Goal: Task Accomplishment & Management: Manage account settings

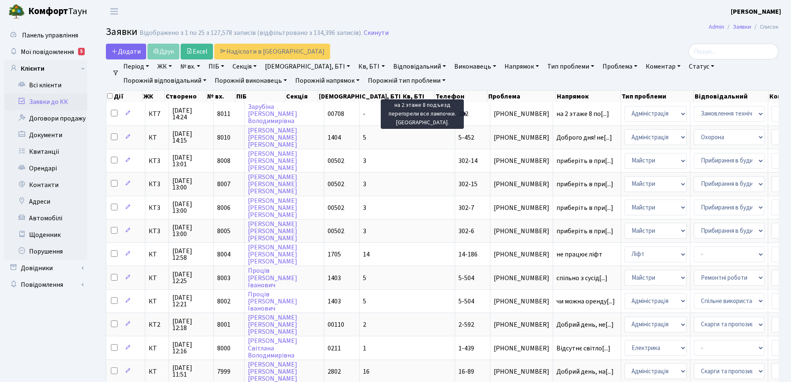
select select "25"
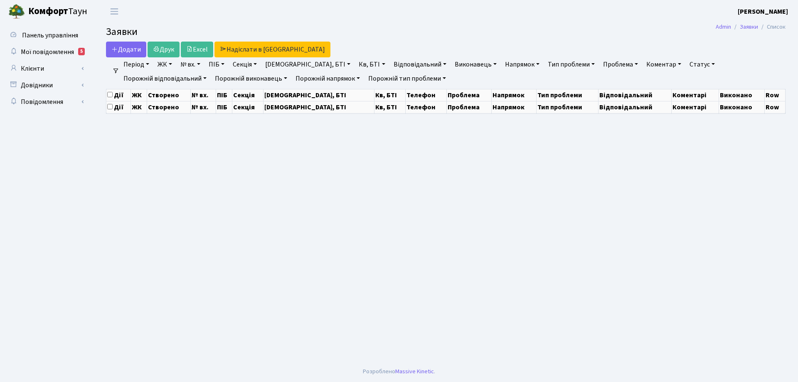
select select "25"
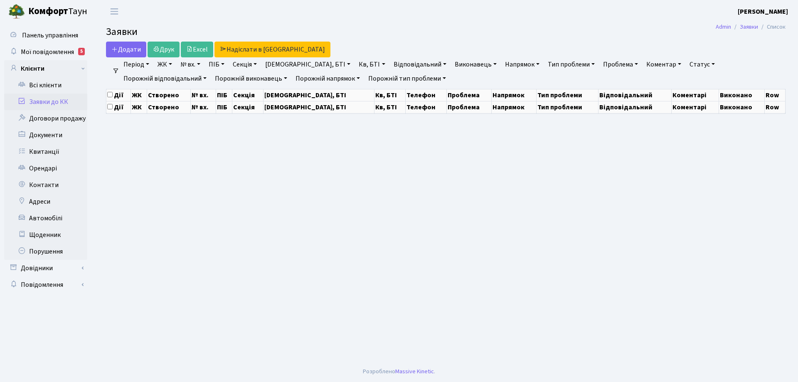
select select "25"
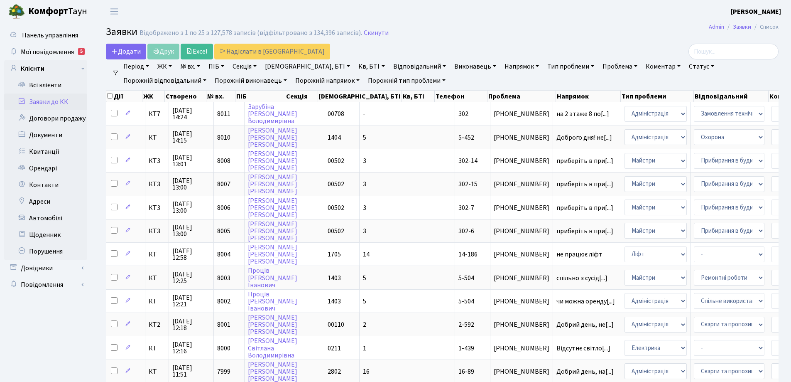
click at [203, 66] on link "№ вх." at bounding box center [190, 66] width 27 height 14
type input "7724"
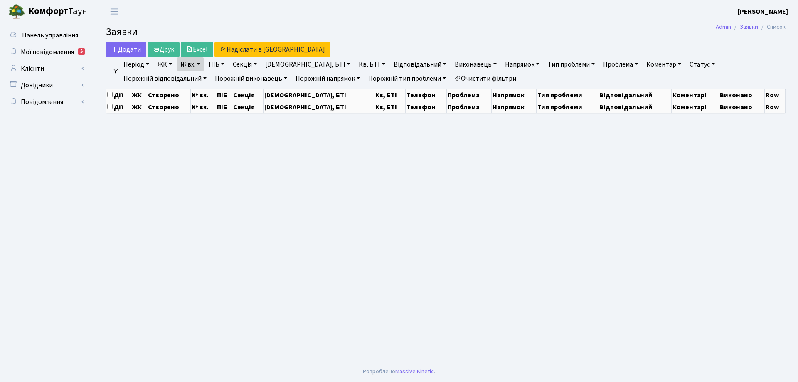
select select "25"
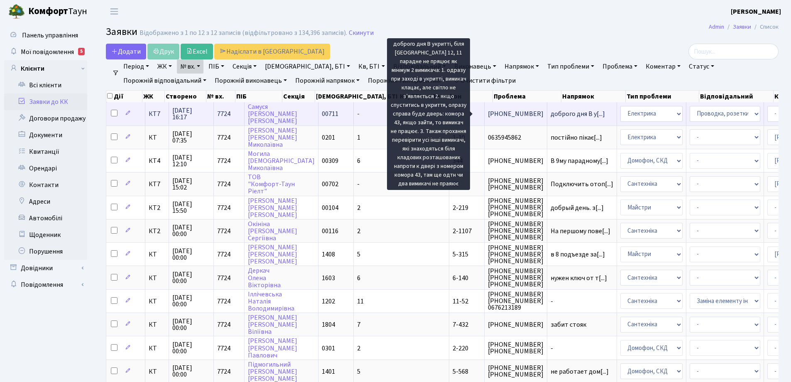
click at [551, 115] on span "доброго дня В у[...]" at bounding box center [578, 113] width 54 height 9
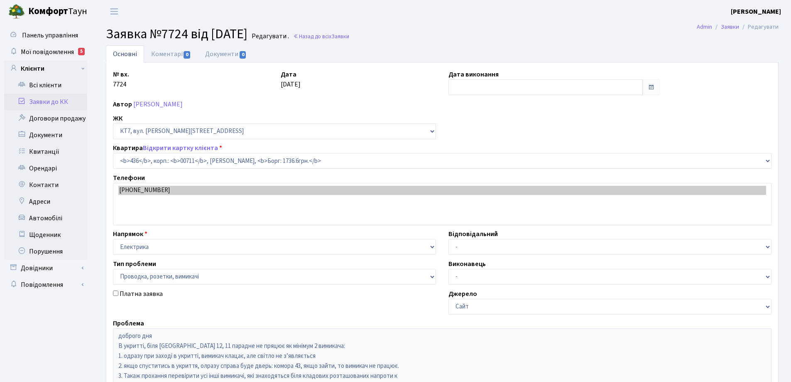
select select "19019"
select select "25"
type input "[DATE]"
select select "19019"
select select "25"
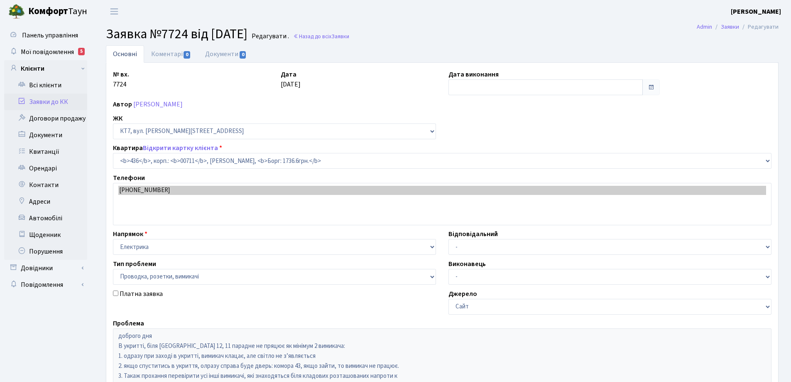
type input "[DATE]"
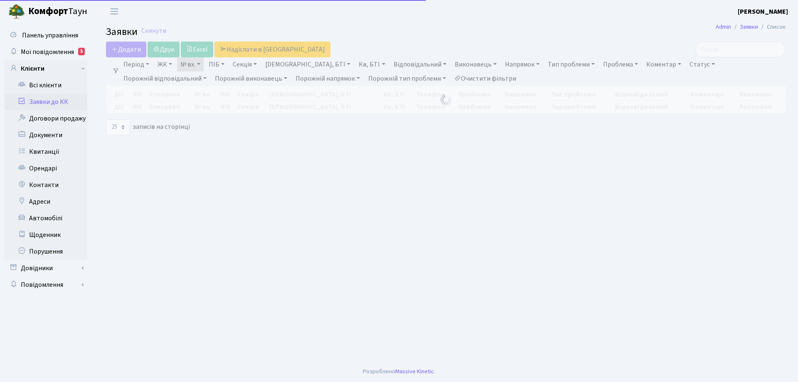
select select "25"
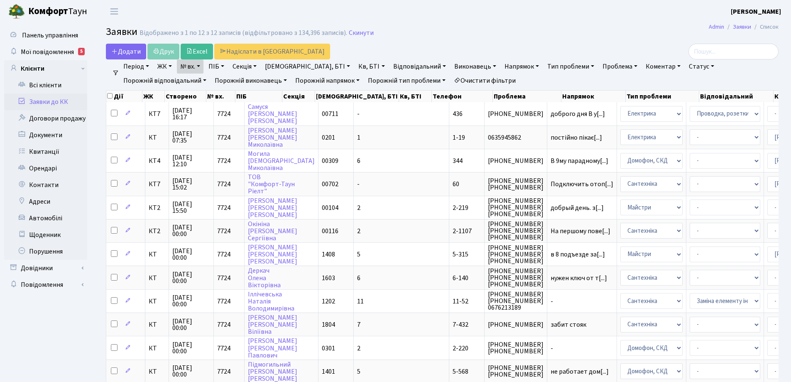
click at [451, 79] on link "Очистити фільтри" at bounding box center [485, 81] width 69 height 14
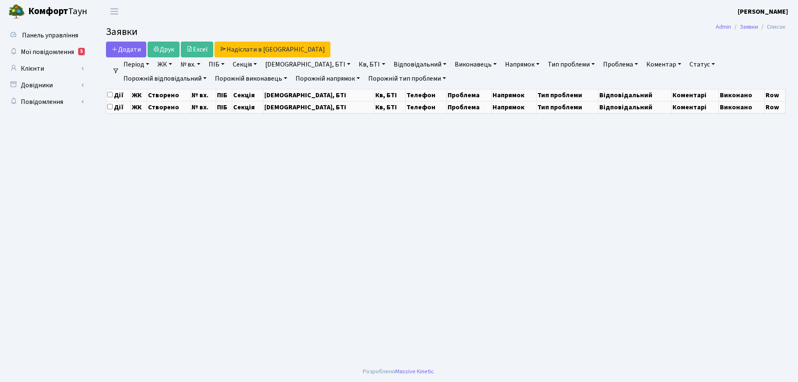
select select "25"
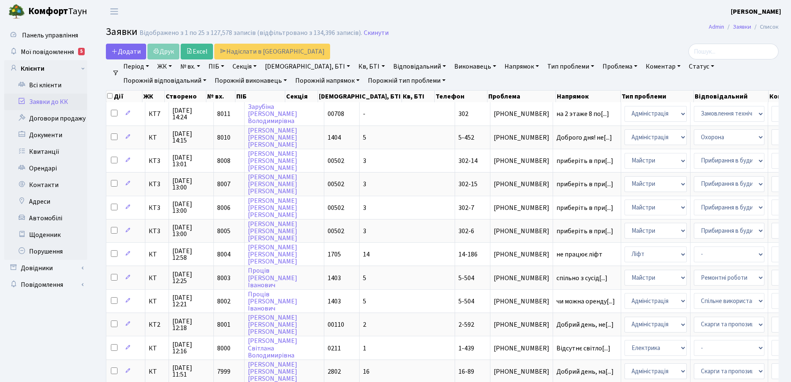
click at [201, 66] on link "№ вх." at bounding box center [190, 66] width 27 height 14
type input "7724"
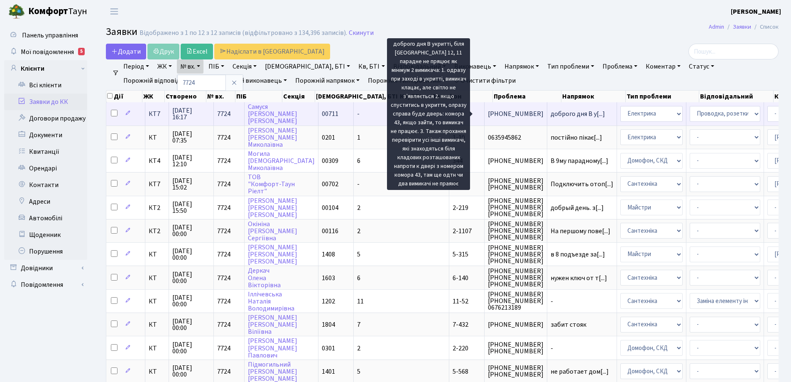
click at [551, 112] on span "доброго дня В у[...]" at bounding box center [578, 113] width 54 height 9
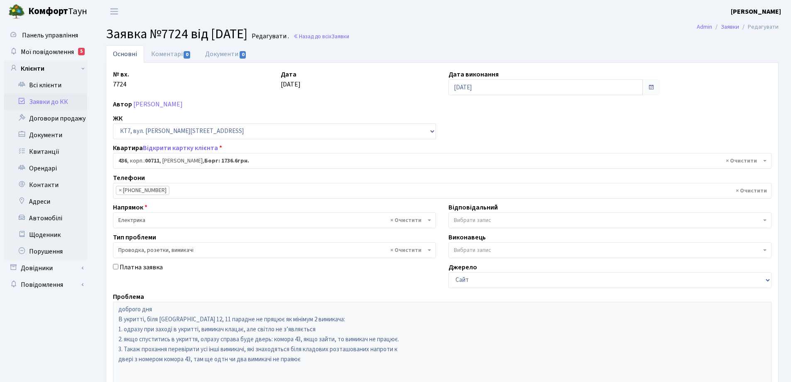
select select "19019"
select select "25"
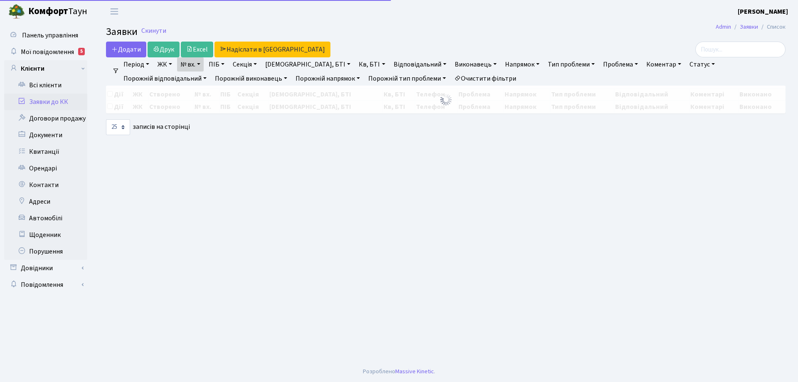
select select "25"
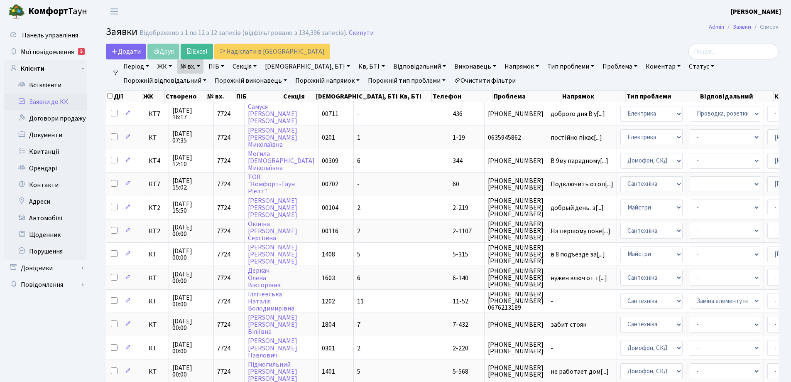
click at [451, 79] on link "Очистити фільтри" at bounding box center [485, 81] width 69 height 14
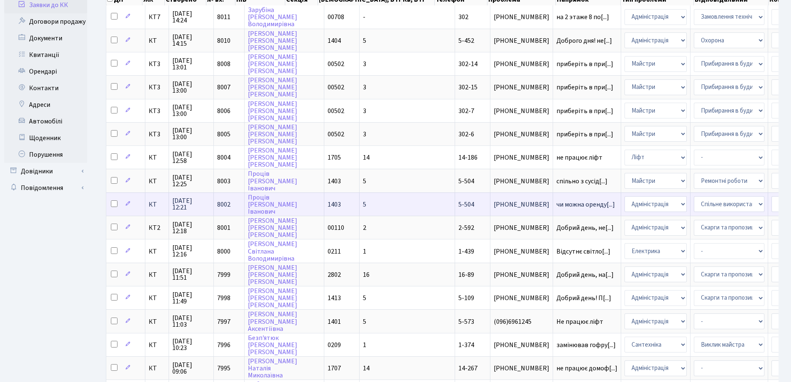
scroll to position [125, 0]
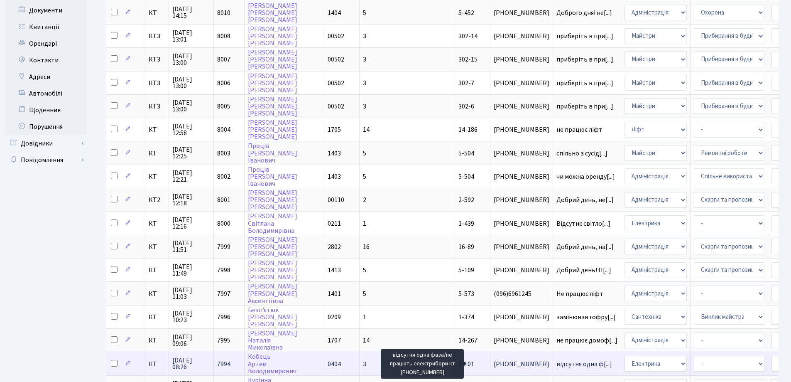
click at [557, 361] on span "відсутня одна ф[...]" at bounding box center [585, 363] width 56 height 9
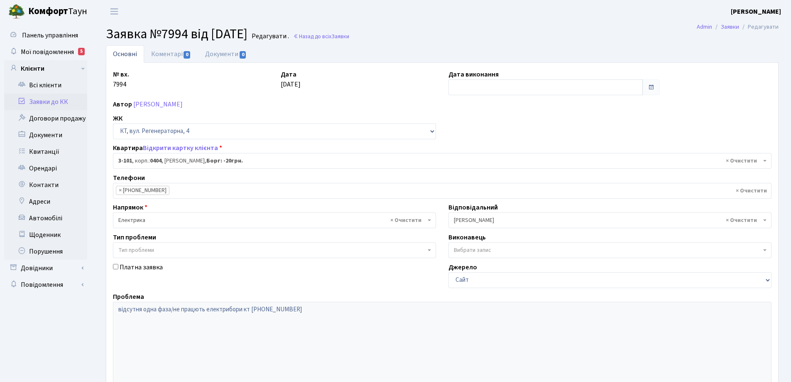
select select "910"
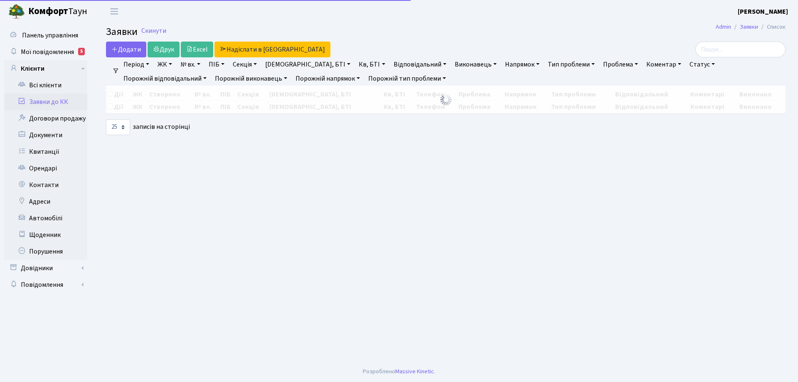
select select "25"
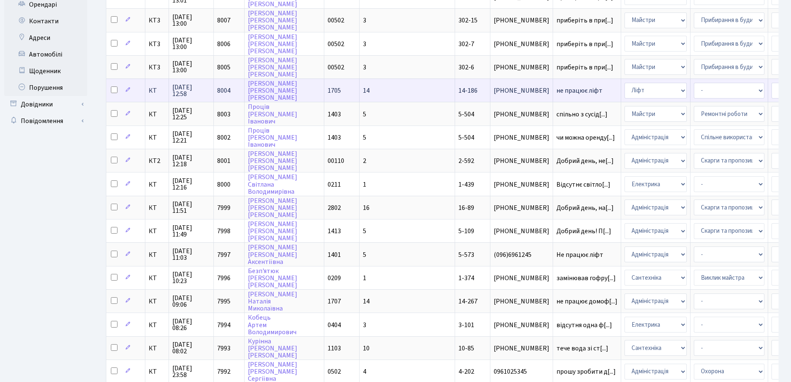
scroll to position [166, 0]
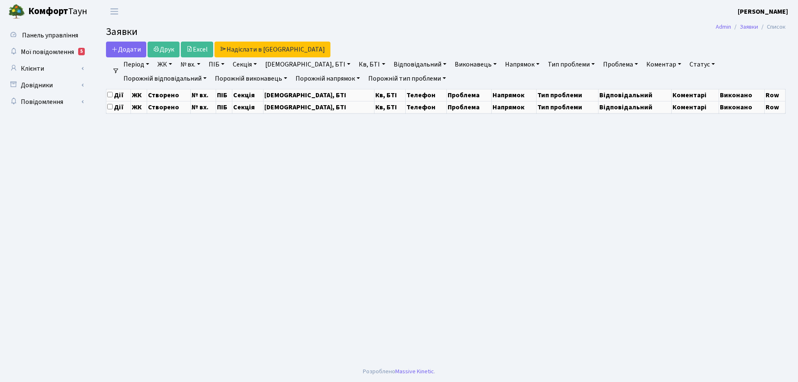
select select "25"
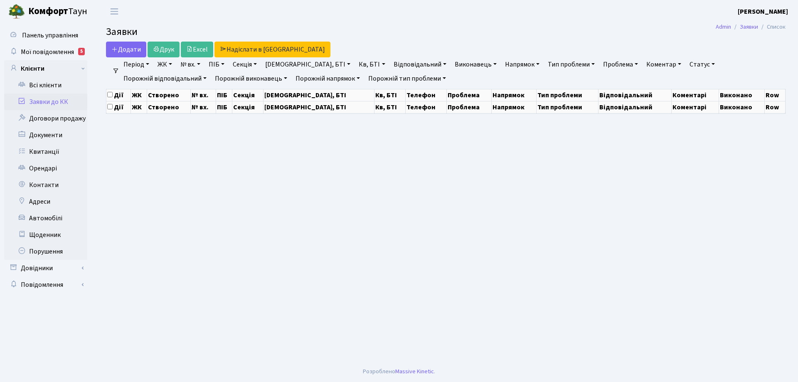
select select "25"
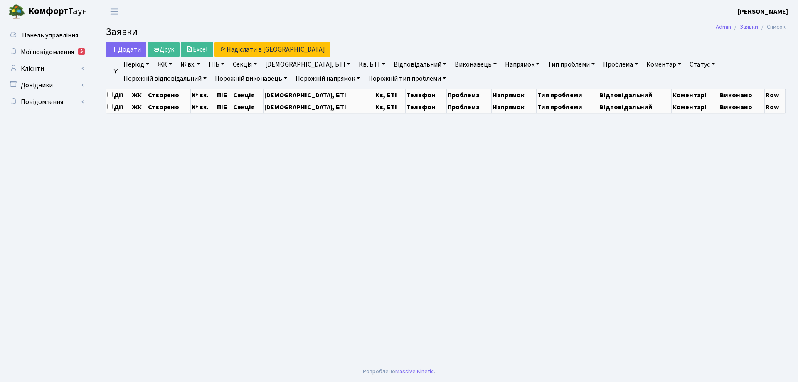
select select "25"
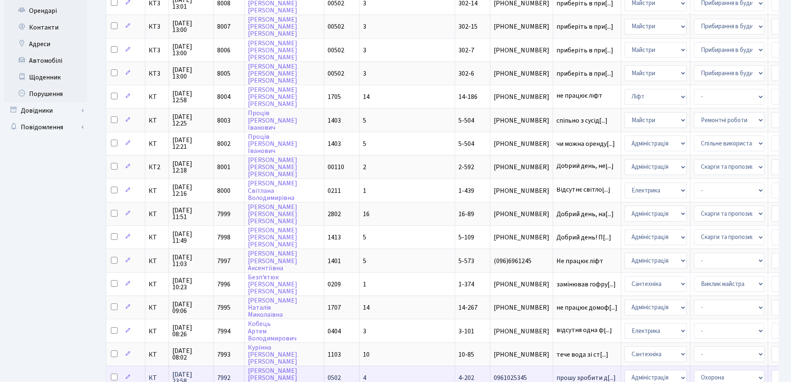
scroll to position [208, 0]
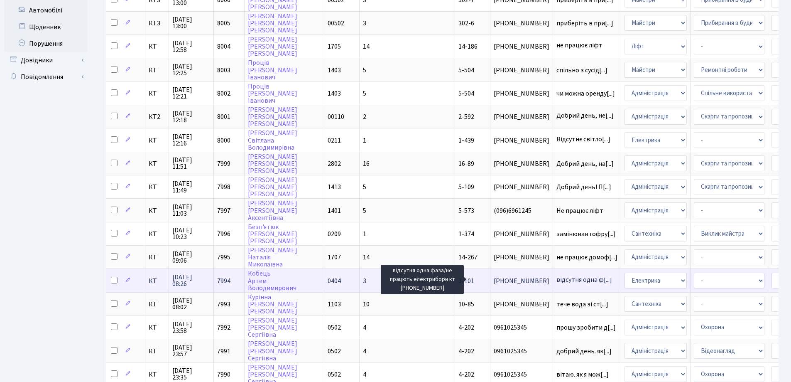
click at [557, 278] on span "відсутня одна ф[...]" at bounding box center [585, 279] width 56 height 9
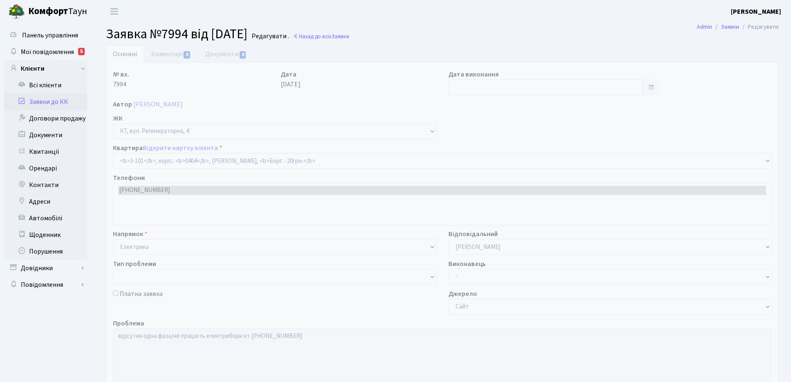
select select "910"
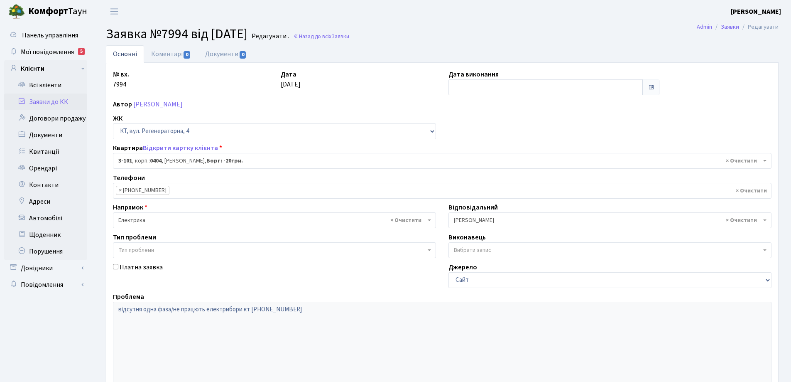
click at [123, 56] on link "Основні" at bounding box center [125, 53] width 38 height 17
click at [123, 55] on link "Основні" at bounding box center [125, 53] width 38 height 17
click at [128, 55] on link "Основні" at bounding box center [125, 53] width 38 height 17
click at [130, 56] on link "Основні" at bounding box center [125, 53] width 38 height 17
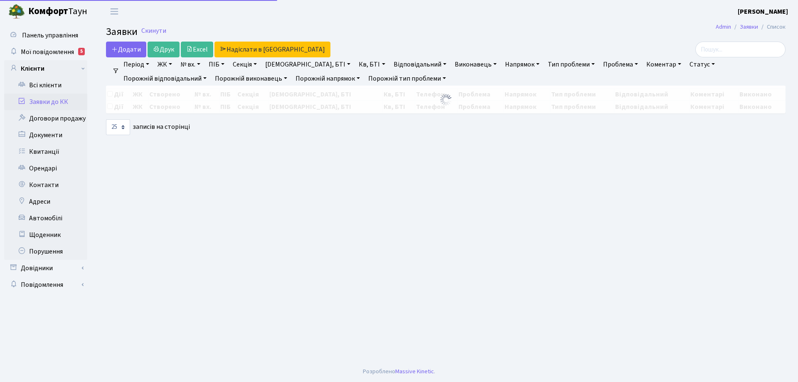
select select "25"
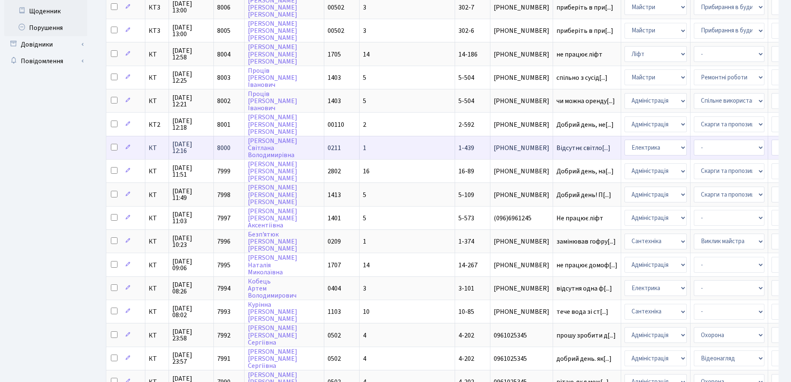
scroll to position [249, 0]
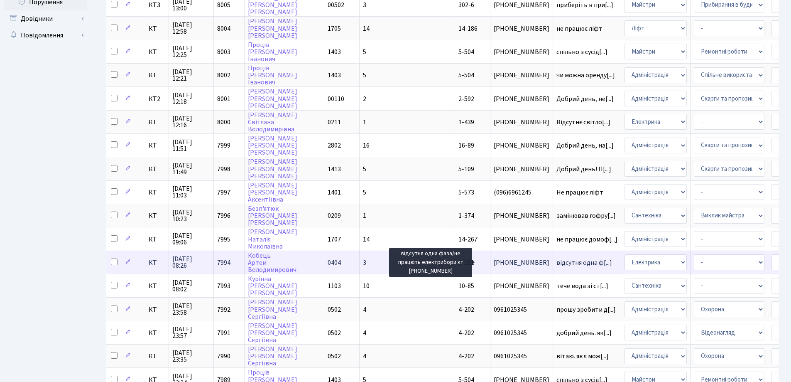
click at [557, 264] on span "відсутня одна ф[...]" at bounding box center [585, 262] width 56 height 9
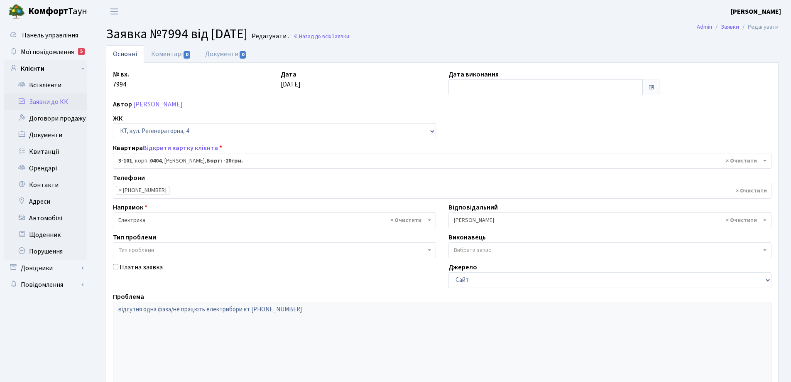
select select "910"
click at [54, 135] on link "Документи" at bounding box center [45, 135] width 83 height 17
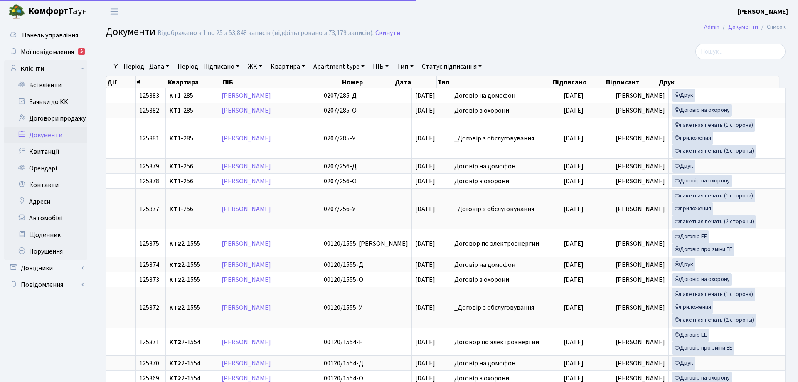
select select "25"
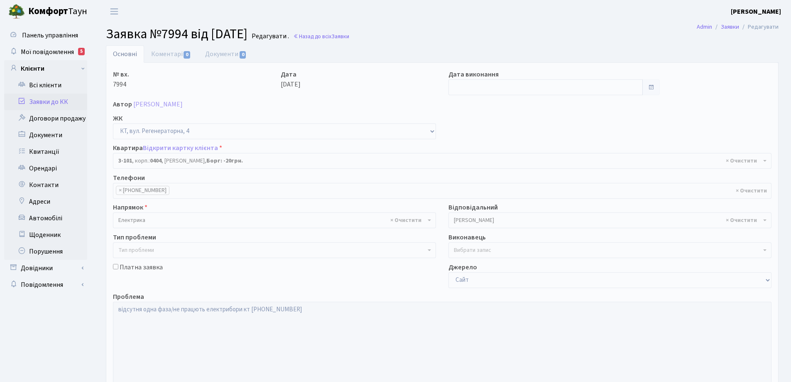
select select "910"
click at [219, 55] on link "Документи 0" at bounding box center [226, 53] width 56 height 17
select select "25"
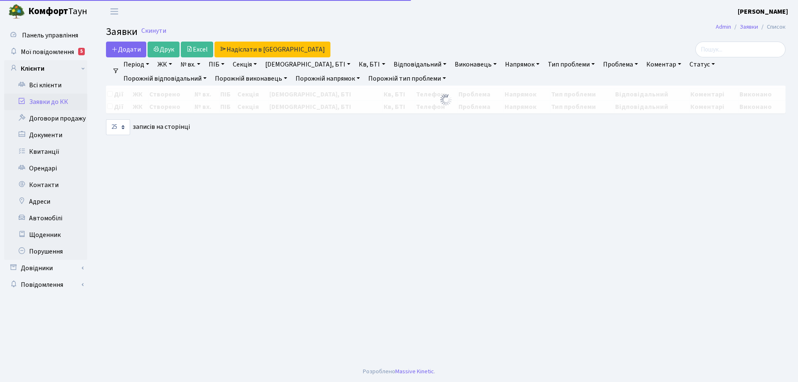
select select "25"
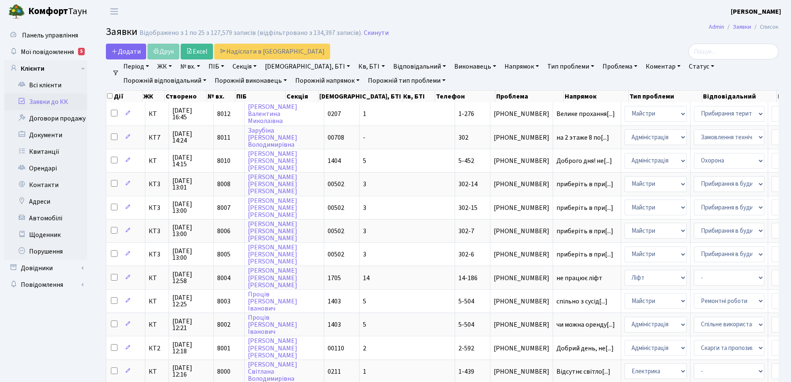
click at [501, 66] on link "Напрямок" at bounding box center [521, 66] width 41 height 14
click at [484, 27] on h2 "Заявки Відображено з 1 по 25 з 127,579 записів (відфільтровано з 134,397 записі…" at bounding box center [442, 33] width 673 height 14
click at [355, 65] on link "Кв, БТІ" at bounding box center [371, 66] width 33 height 14
click at [412, 19] on header "[PERSON_NAME] [PERSON_NAME] Мій обліковий запис Вийти" at bounding box center [395, 11] width 791 height 23
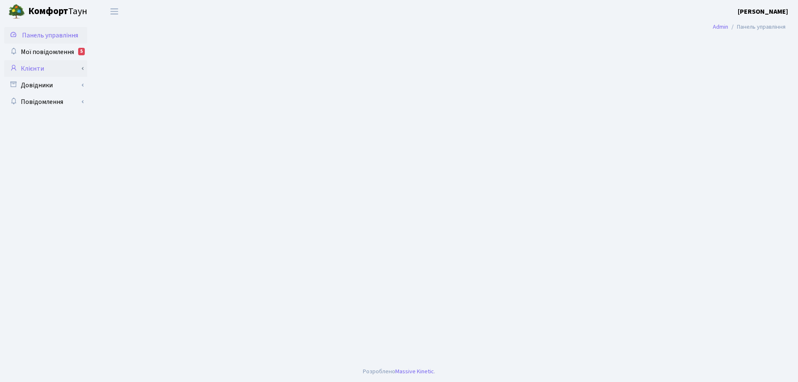
click at [38, 71] on link "Клієнти" at bounding box center [45, 68] width 83 height 17
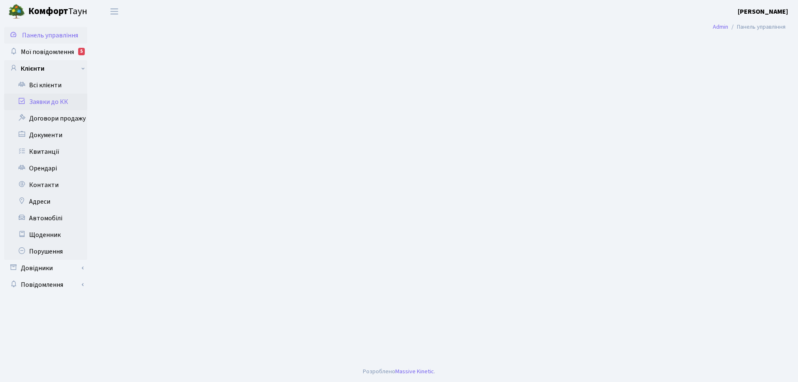
click at [48, 102] on link "Заявки до КК" at bounding box center [45, 101] width 83 height 17
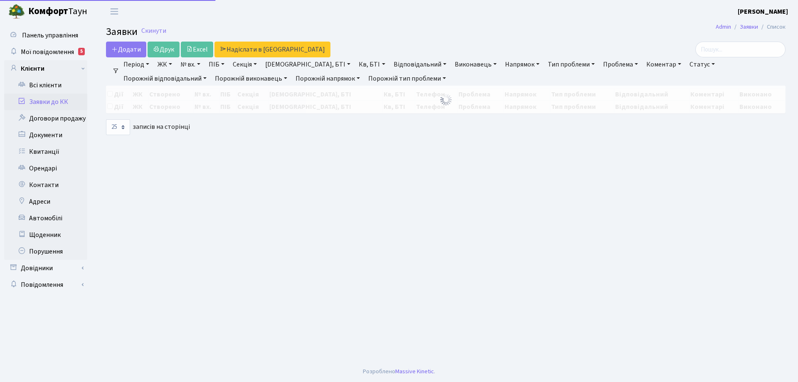
select select "25"
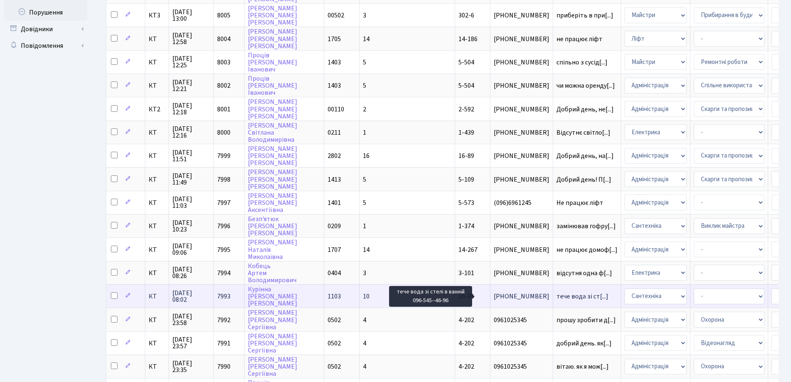
scroll to position [249, 0]
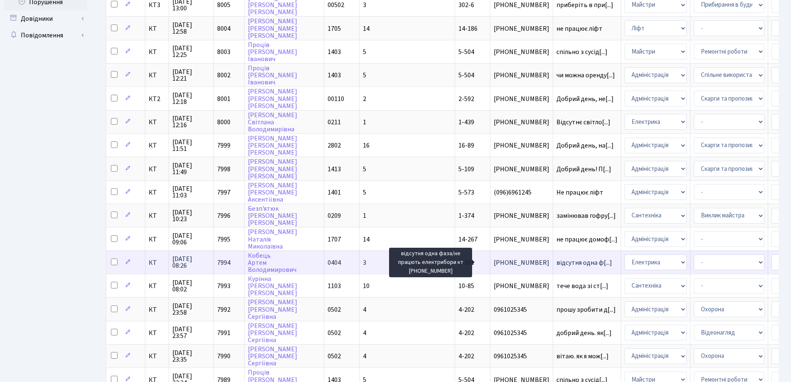
click at [557, 263] on span "відсутня одна ф[...]" at bounding box center [585, 262] width 56 height 9
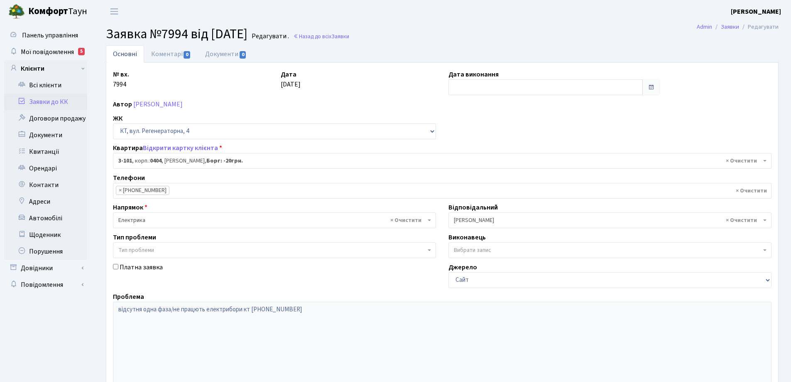
select select "910"
click at [174, 148] on link "Відкрити картку клієнта" at bounding box center [180, 147] width 75 height 9
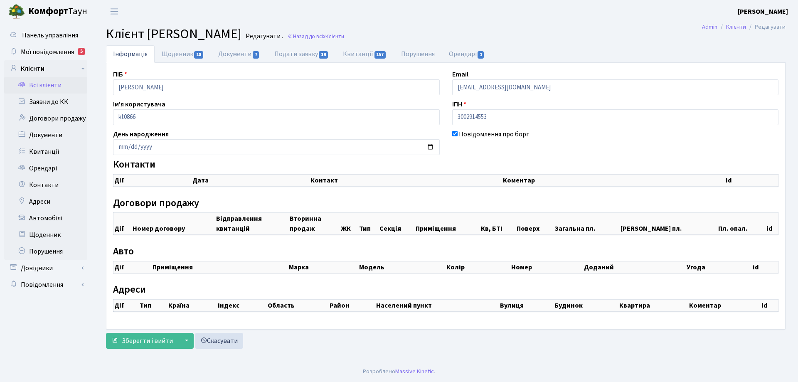
checkbox input "true"
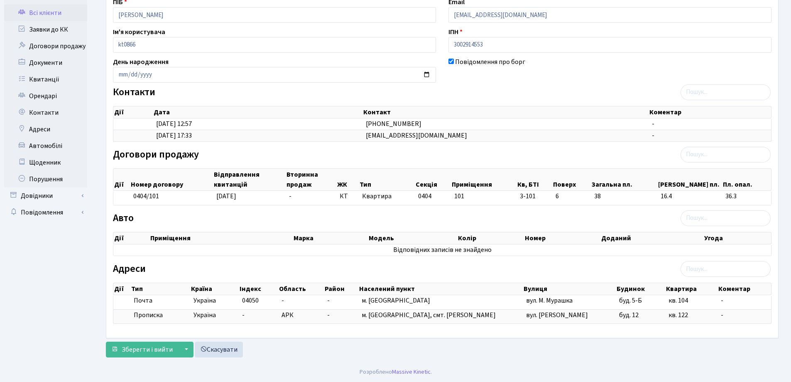
scroll to position [31, 0]
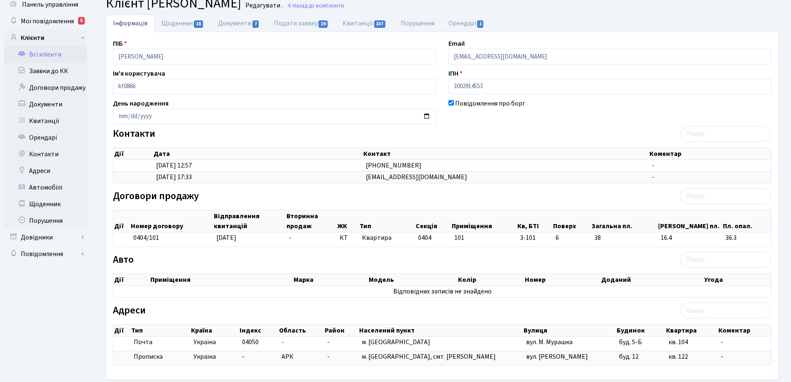
click at [156, 197] on label "Договори продажу" at bounding box center [156, 196] width 86 height 12
click at [74, 290] on ul "Панель управління Мої повідомлення 5 Клієнти" at bounding box center [45, 197] width 83 height 402
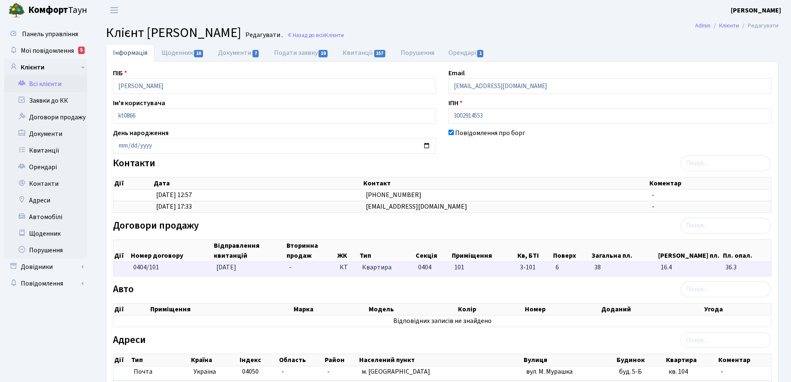
scroll to position [0, 0]
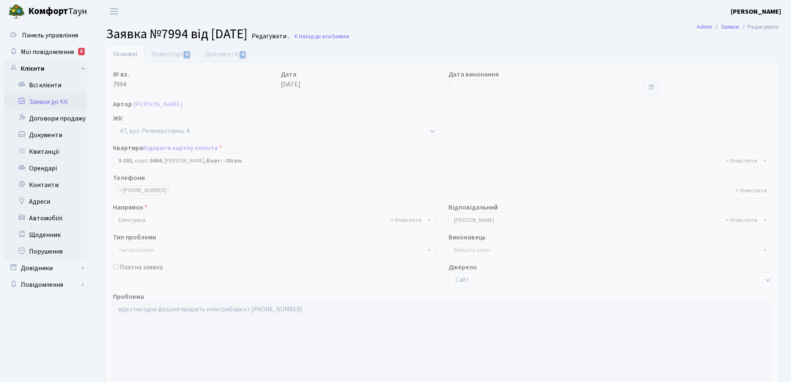
select select "910"
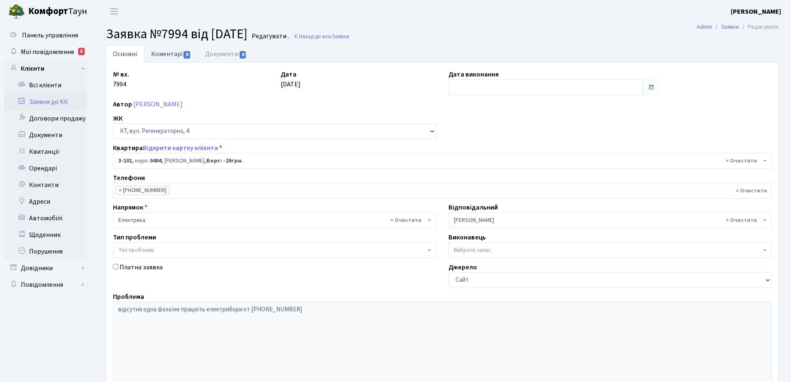
click at [173, 54] on link "Коментарі 0" at bounding box center [171, 53] width 54 height 17
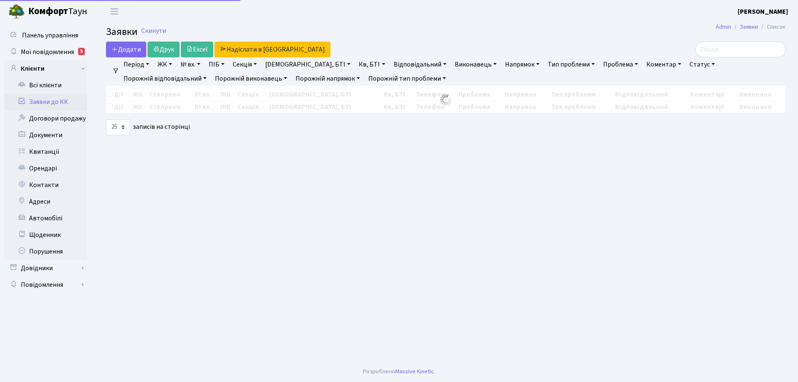
select select "25"
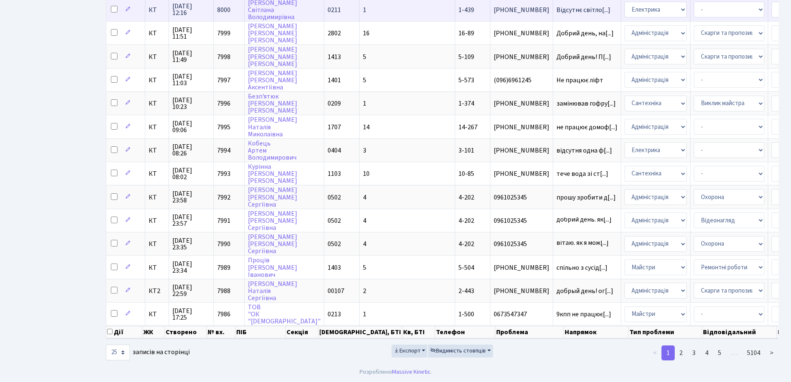
scroll to position [368, 0]
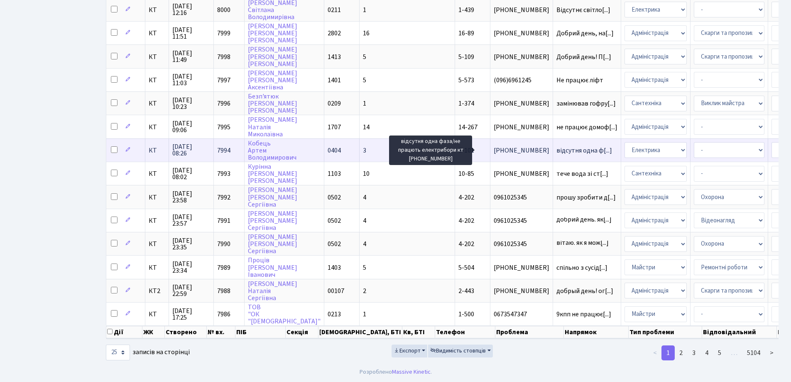
click at [557, 146] on span "відсутня одна ф[...]" at bounding box center [585, 150] width 56 height 9
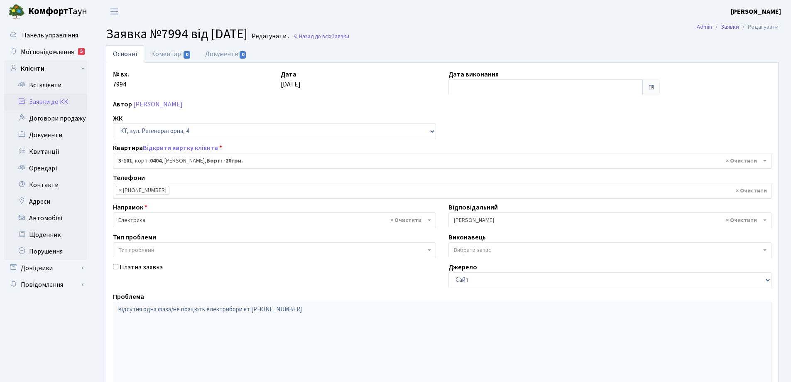
select select "910"
click at [199, 147] on link "Відкрити картку клієнта" at bounding box center [180, 147] width 75 height 9
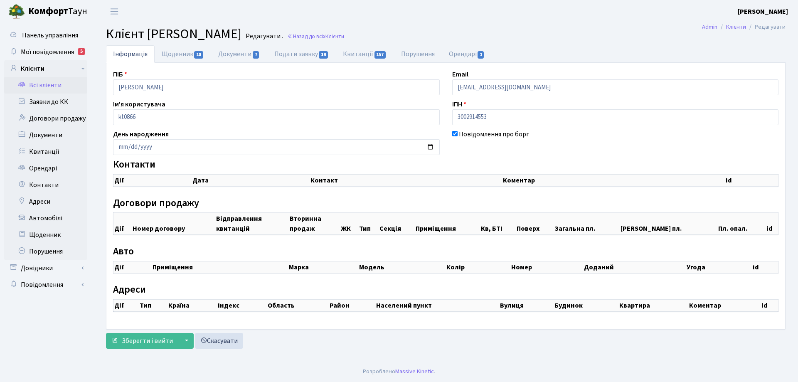
checkbox input "true"
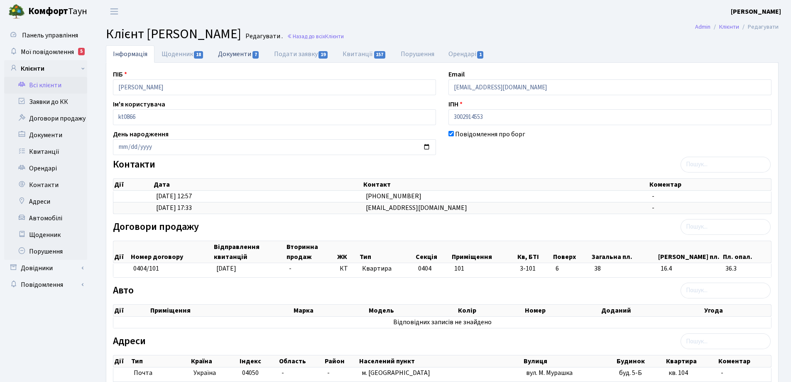
click at [244, 53] on link "Документи 7" at bounding box center [239, 53] width 56 height 17
select select "25"
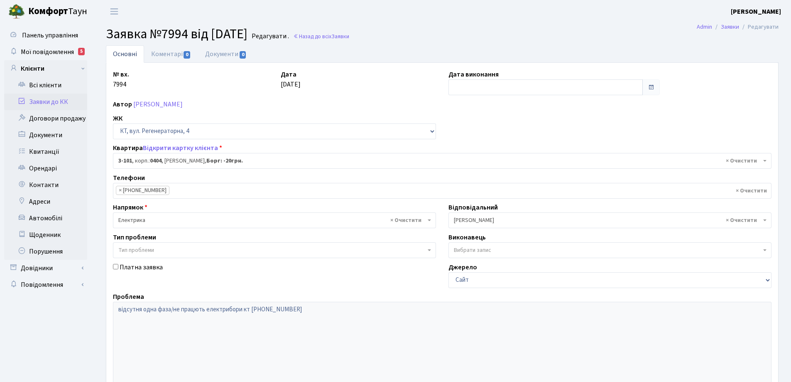
select select "910"
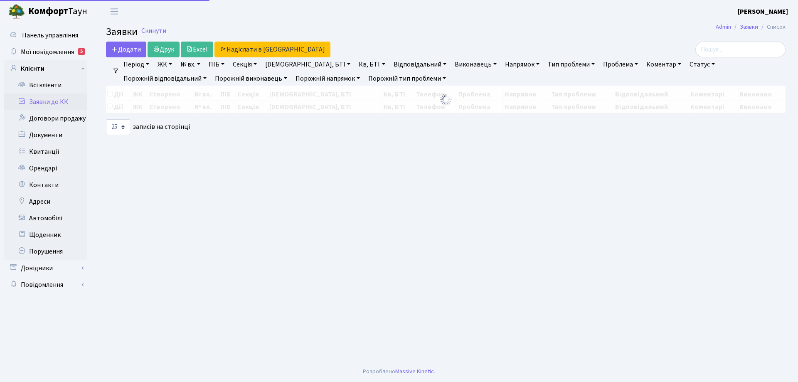
select select "25"
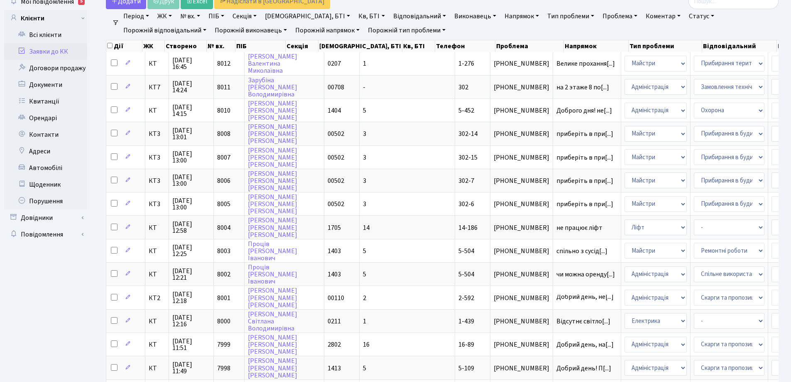
scroll to position [166, 0]
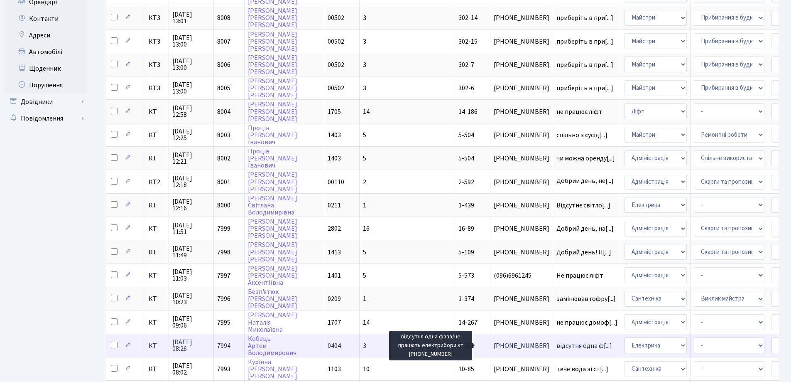
click at [557, 346] on span "відсутня одна ф[...]" at bounding box center [585, 345] width 56 height 9
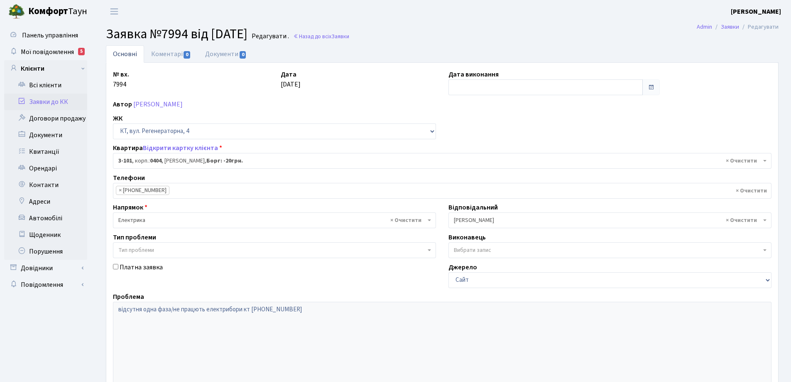
select select "910"
click at [199, 148] on link "Відкрити картку клієнта" at bounding box center [180, 147] width 75 height 9
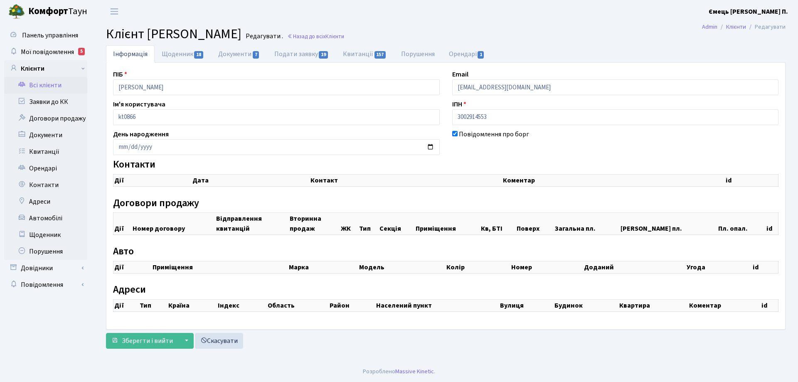
checkbox input "true"
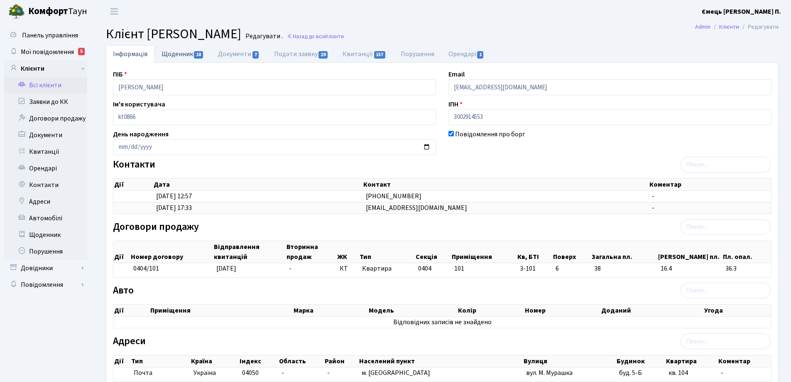
click at [176, 55] on link "Щоденник 18" at bounding box center [183, 53] width 56 height 17
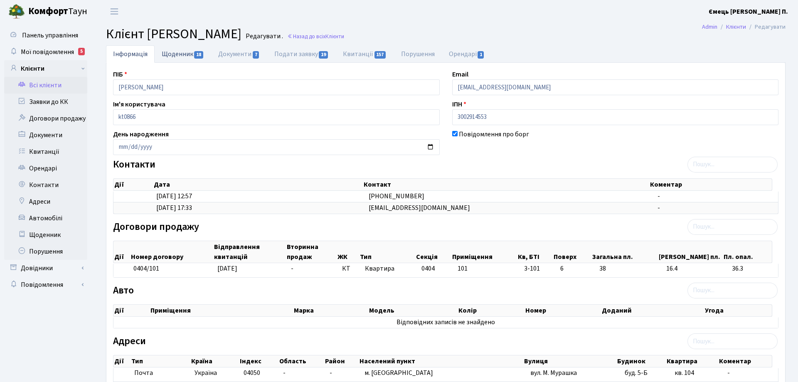
select select "25"
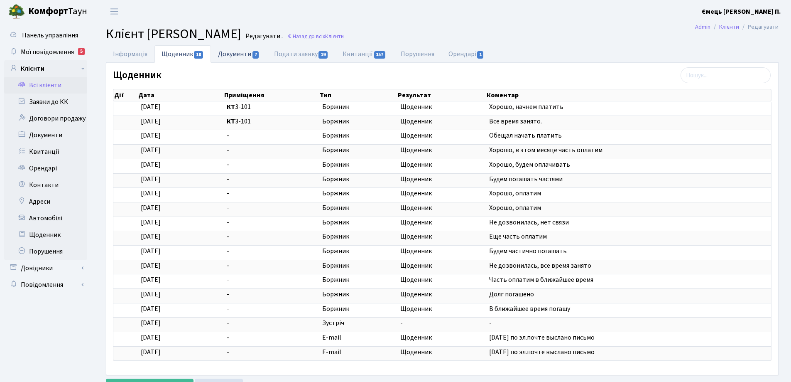
click at [243, 52] on link "Документи 7" at bounding box center [239, 53] width 56 height 17
select select "25"
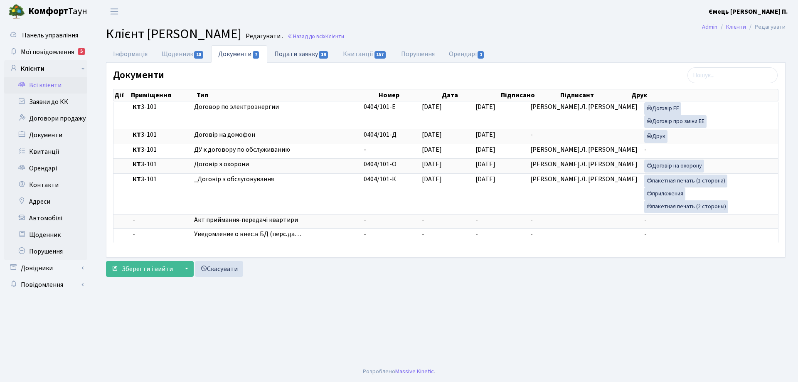
click at [295, 55] on link "Подати заявку 19" at bounding box center [301, 53] width 69 height 17
select select "25"
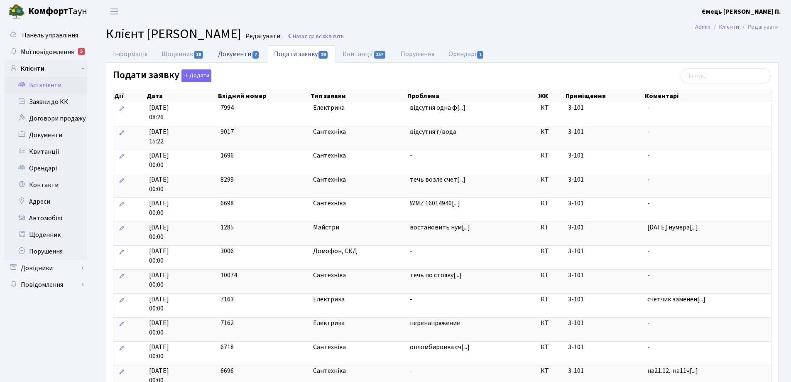
click at [250, 54] on link "Документи 7" at bounding box center [239, 53] width 56 height 17
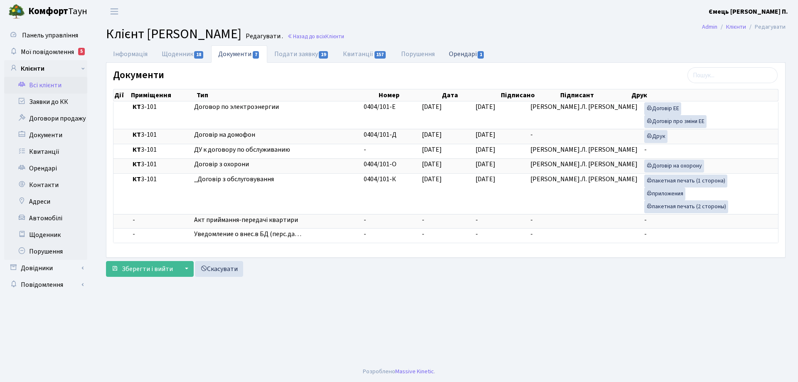
click at [464, 53] on link "Орендарі 1" at bounding box center [467, 53] width 50 height 17
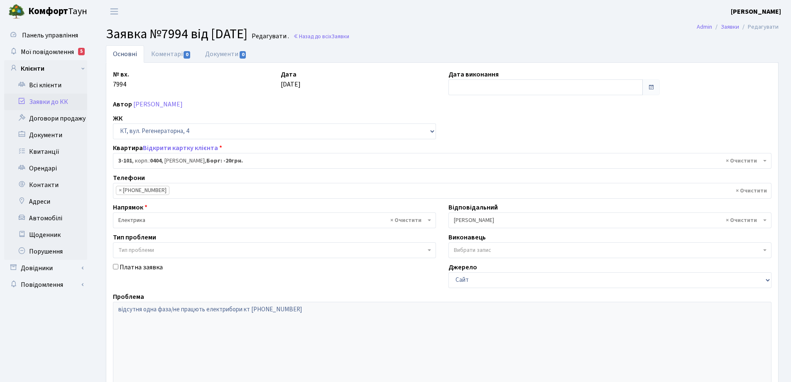
select select "910"
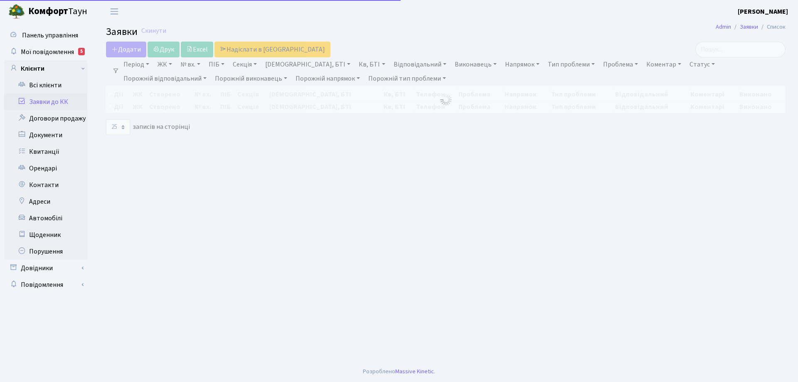
select select "25"
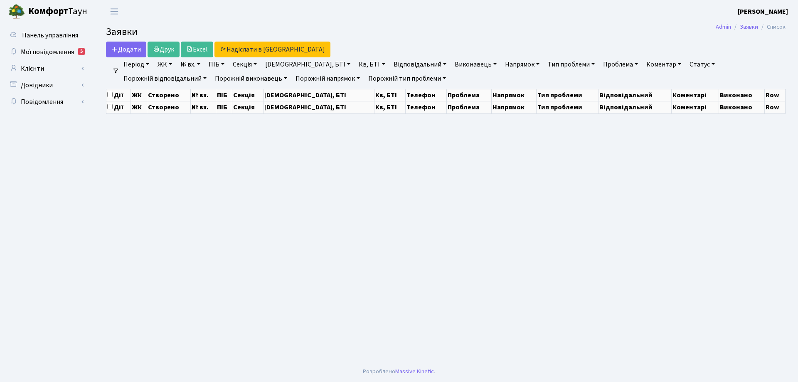
select select "25"
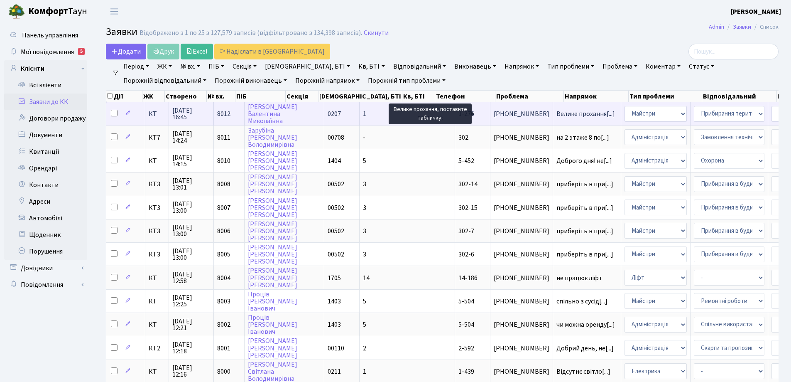
click at [557, 113] on span "Велике прохання[...]" at bounding box center [586, 113] width 59 height 9
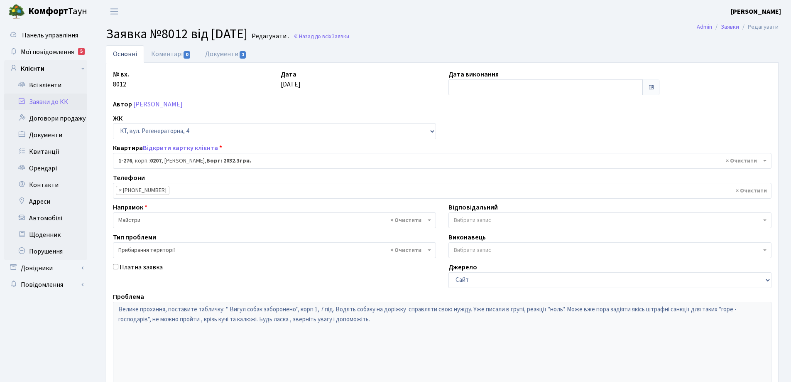
select select "276"
select select "59"
click at [240, 54] on span "1" at bounding box center [243, 54] width 7 height 7
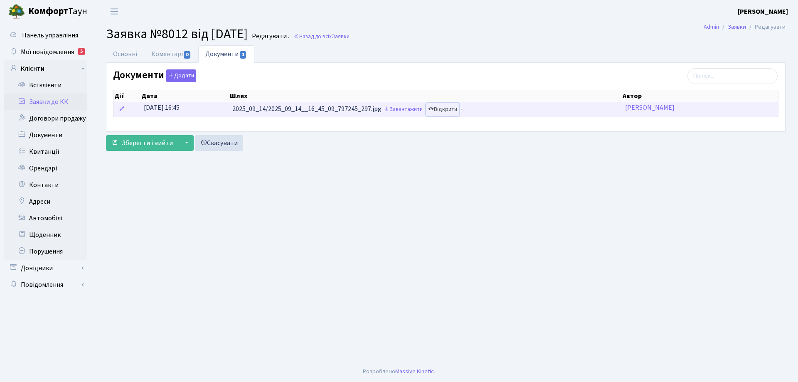
click at [458, 108] on link "Відкрити" at bounding box center [442, 109] width 33 height 13
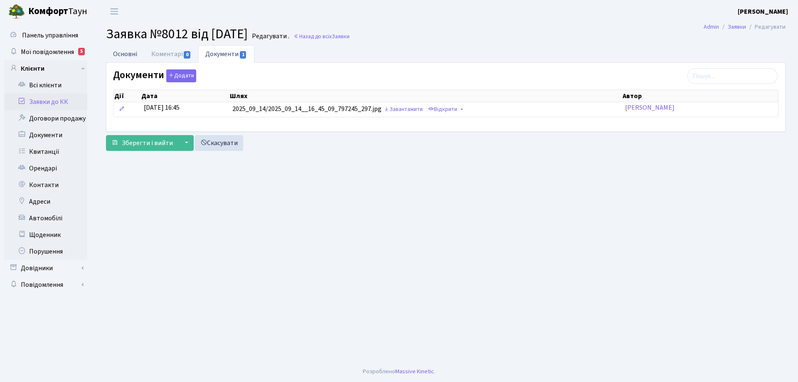
click at [123, 57] on link "Основні" at bounding box center [125, 53] width 38 height 17
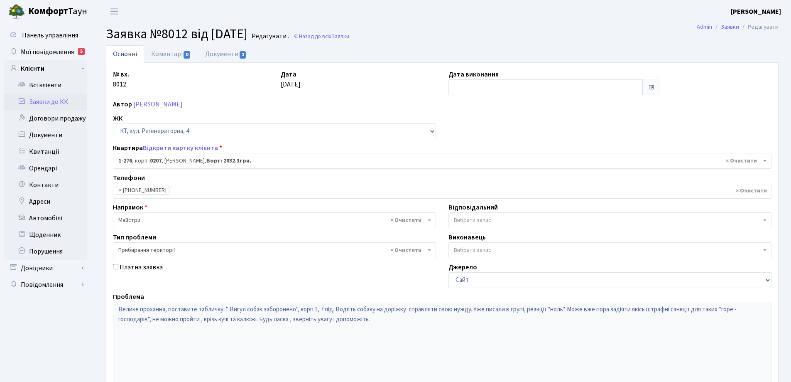
click at [123, 56] on link "Основні" at bounding box center [125, 53] width 38 height 17
click at [131, 54] on link "Основні" at bounding box center [125, 53] width 38 height 17
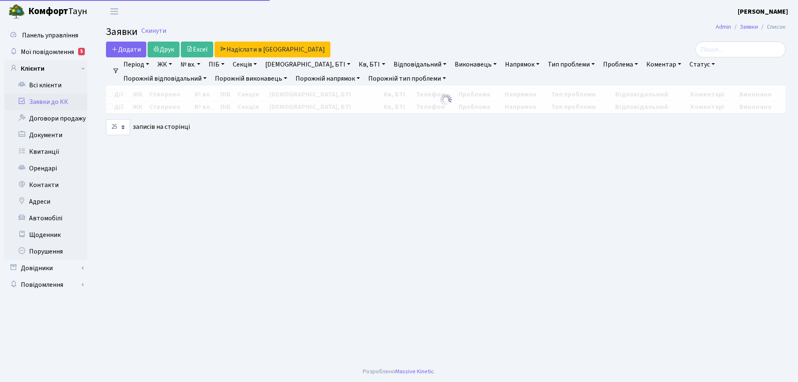
select select "25"
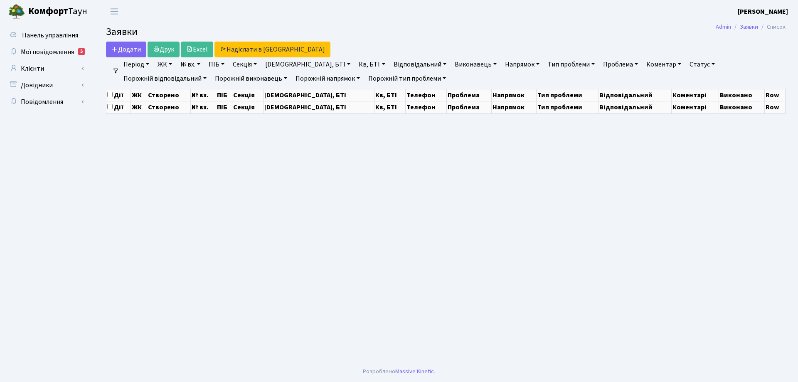
select select "25"
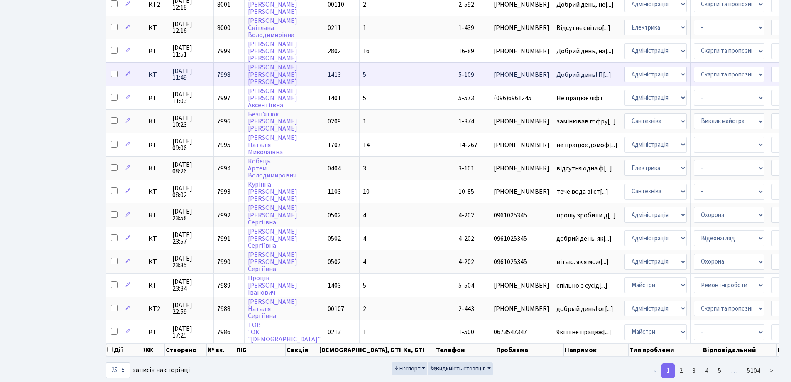
scroll to position [368, 0]
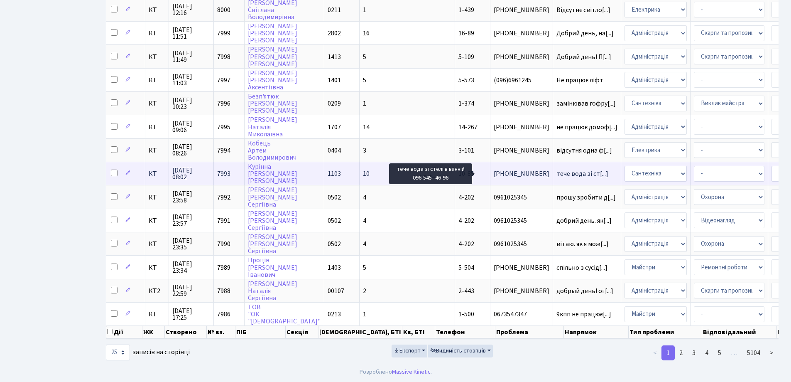
click at [557, 169] on span "тече вода зі ст[...]" at bounding box center [583, 173] width 52 height 9
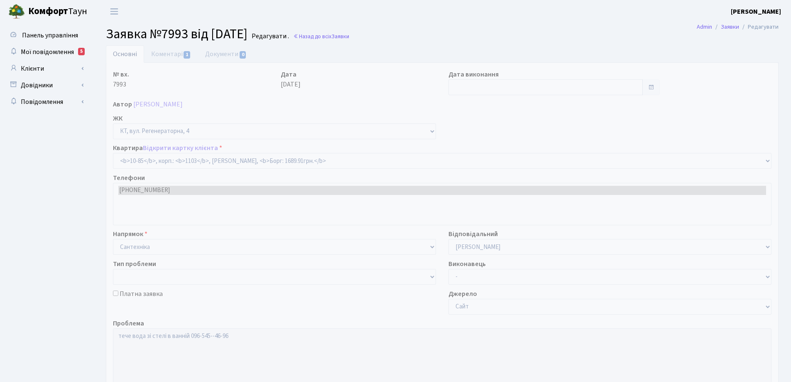
select select "6654"
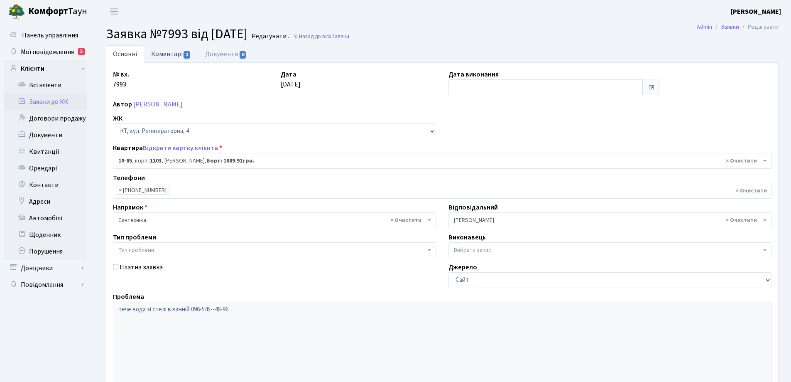
click at [167, 54] on link "Коментарі 1" at bounding box center [171, 53] width 54 height 17
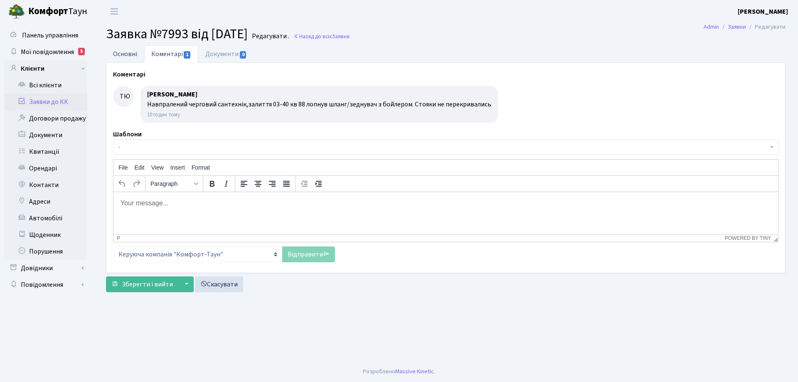
click at [128, 54] on link "Основні" at bounding box center [125, 53] width 38 height 17
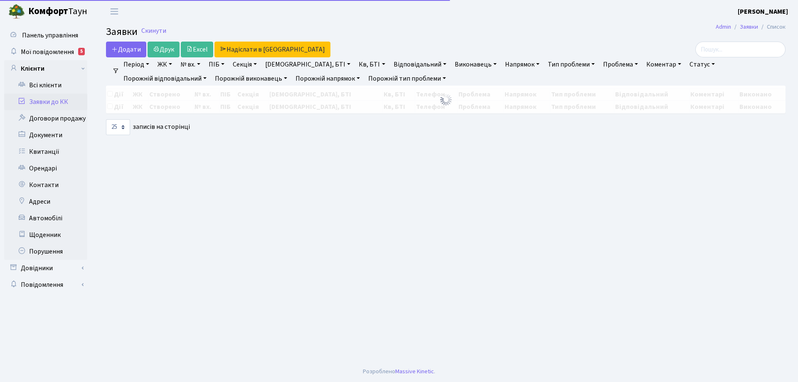
select select "25"
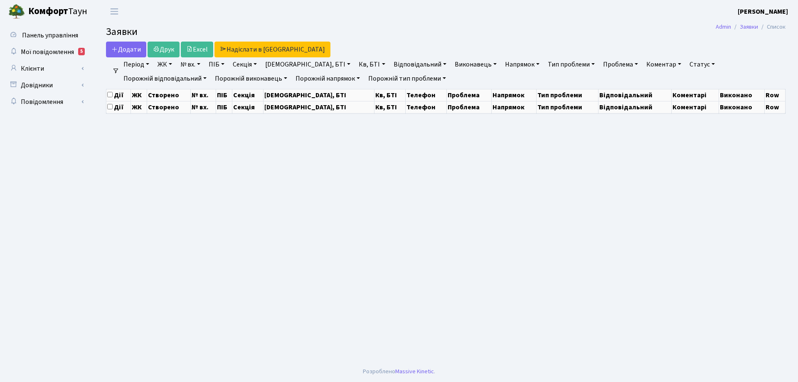
select select "25"
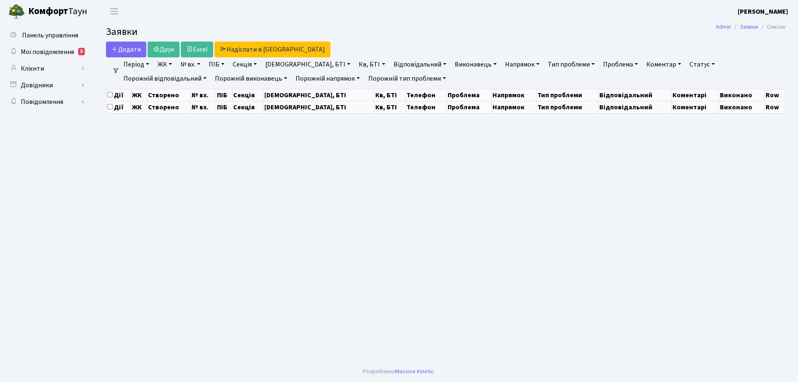
select select "25"
